Goal: Information Seeking & Learning: Check status

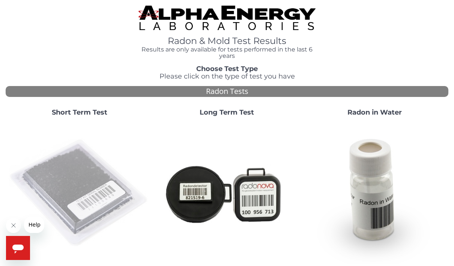
click at [94, 198] on img at bounding box center [79, 192] width 141 height 141
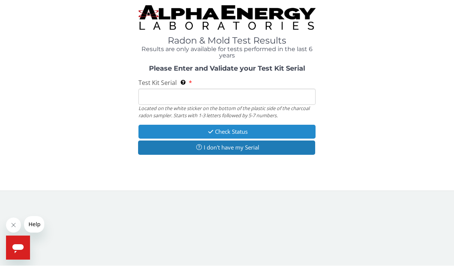
click at [245, 132] on button "Check Status" at bounding box center [226, 132] width 177 height 14
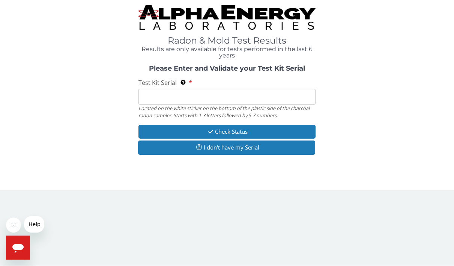
click at [158, 101] on input "Test Kit Serial Located on the white sticker on the bottom of the plastic side …" at bounding box center [226, 97] width 177 height 16
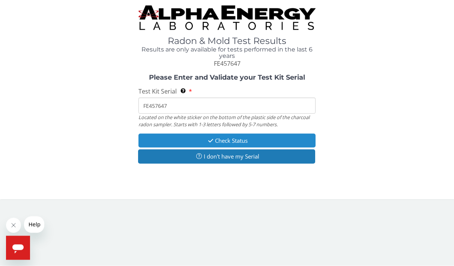
type input "FE457647"
click at [252, 140] on button "Check Status" at bounding box center [226, 141] width 177 height 14
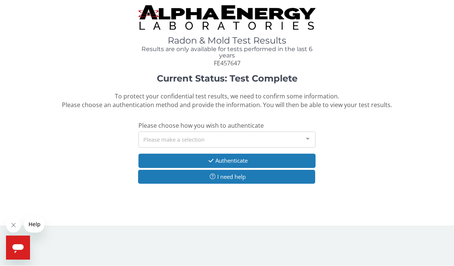
click at [314, 135] on div at bounding box center [307, 139] width 15 height 14
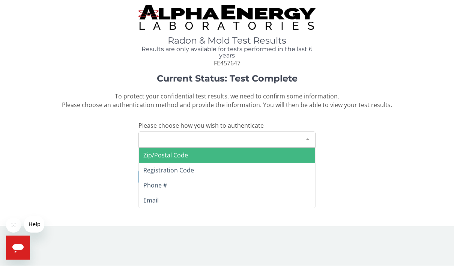
click at [245, 155] on span "Zip/Postal Code" at bounding box center [227, 155] width 176 height 15
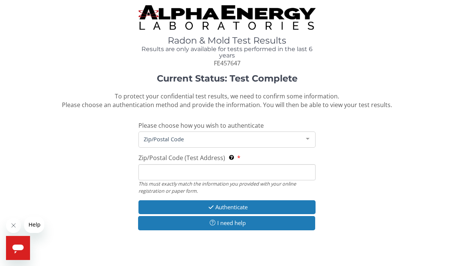
click at [150, 173] on input "Zip/Postal Code (Test Address) This must exactly match the information you prov…" at bounding box center [226, 172] width 177 height 16
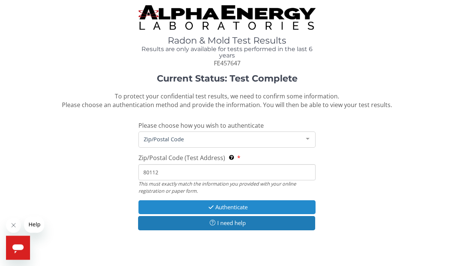
type input "80112"
click at [257, 205] on button "Authenticate" at bounding box center [226, 207] width 177 height 14
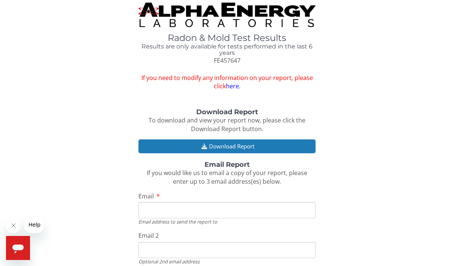
scroll to position [7, 0]
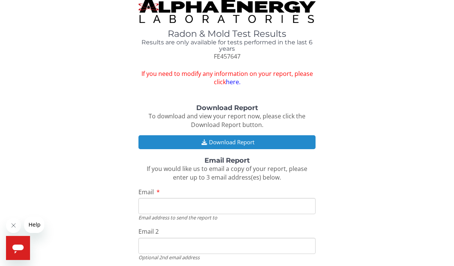
click at [280, 141] on button "Download Report" at bounding box center [226, 142] width 177 height 14
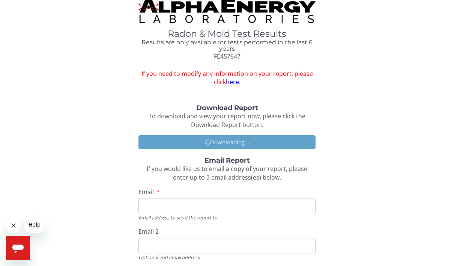
click at [150, 205] on input "Email" at bounding box center [226, 206] width 177 height 16
type input "[PERSON_NAME][EMAIL_ADDRESS][PERSON_NAME][DOMAIN_NAME]"
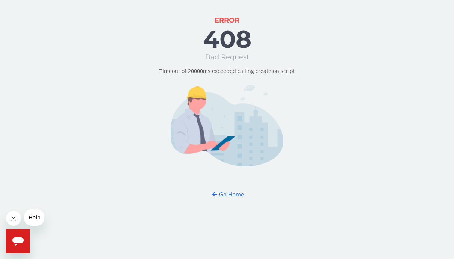
scroll to position [7, 0]
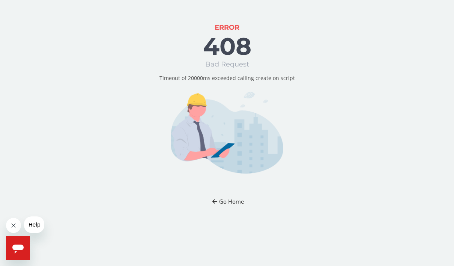
click at [246, 194] on button "Go Home" at bounding box center [227, 201] width 44 height 14
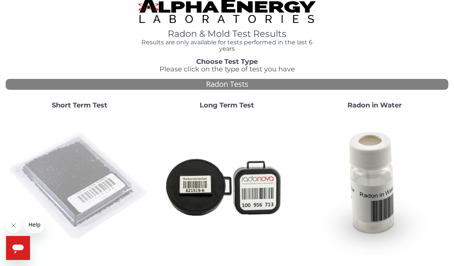
click at [92, 176] on img at bounding box center [79, 185] width 141 height 141
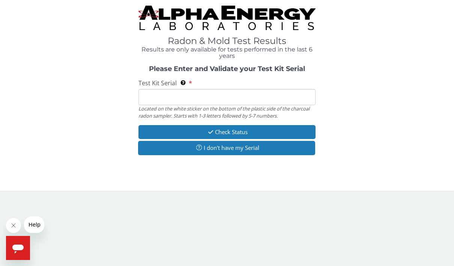
click at [155, 99] on input "Test Kit Serial Located on the white sticker on the bottom of the plastic side …" at bounding box center [226, 97] width 177 height 16
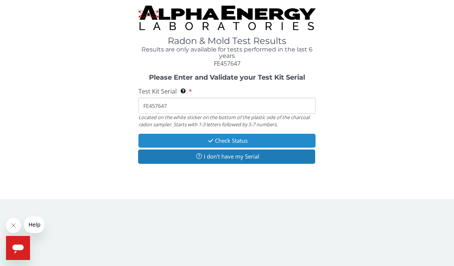
type input "FE457647"
click at [266, 138] on button "Check Status" at bounding box center [226, 141] width 177 height 14
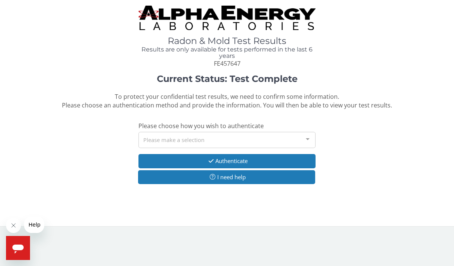
click at [178, 136] on div "Please make a selection" at bounding box center [226, 140] width 177 height 16
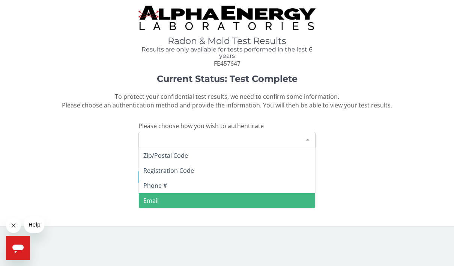
click at [166, 203] on span "Email" at bounding box center [227, 200] width 176 height 15
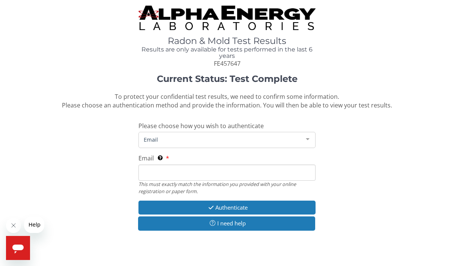
click at [157, 177] on input "Email This must exactly match the information you provided with your online reg…" at bounding box center [226, 172] width 177 height 16
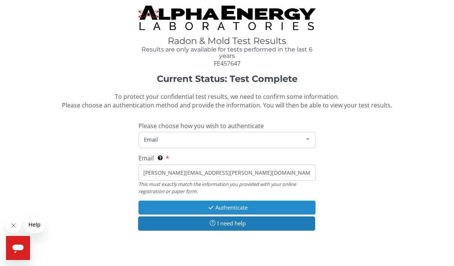
type input "[PERSON_NAME][EMAIL_ADDRESS][PERSON_NAME][DOMAIN_NAME]"
click at [257, 203] on button "Authenticate" at bounding box center [226, 207] width 177 height 14
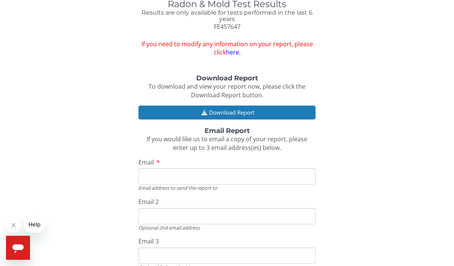
scroll to position [37, 0]
click at [157, 174] on input "Email" at bounding box center [226, 176] width 177 height 16
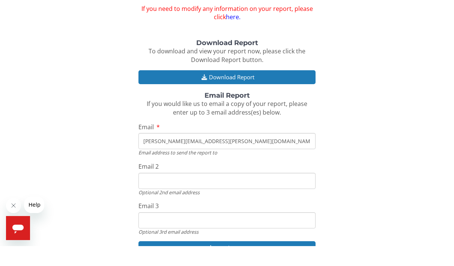
scroll to position [53, 0]
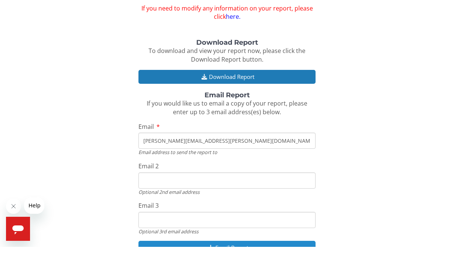
type input "[PERSON_NAME][EMAIL_ADDRESS][PERSON_NAME][DOMAIN_NAME]"
click at [206, 260] on button "Email Report" at bounding box center [226, 267] width 177 height 14
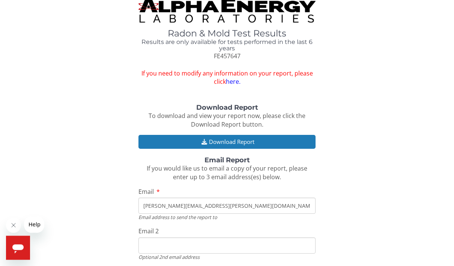
scroll to position [0, 0]
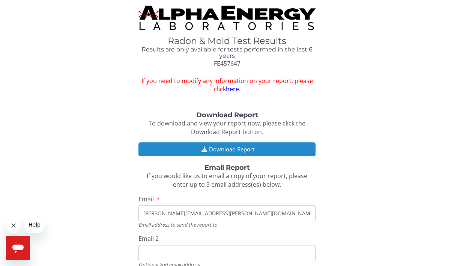
click at [250, 146] on button "Download Report" at bounding box center [226, 149] width 177 height 14
